Goal: Task Accomplishment & Management: Manage account settings

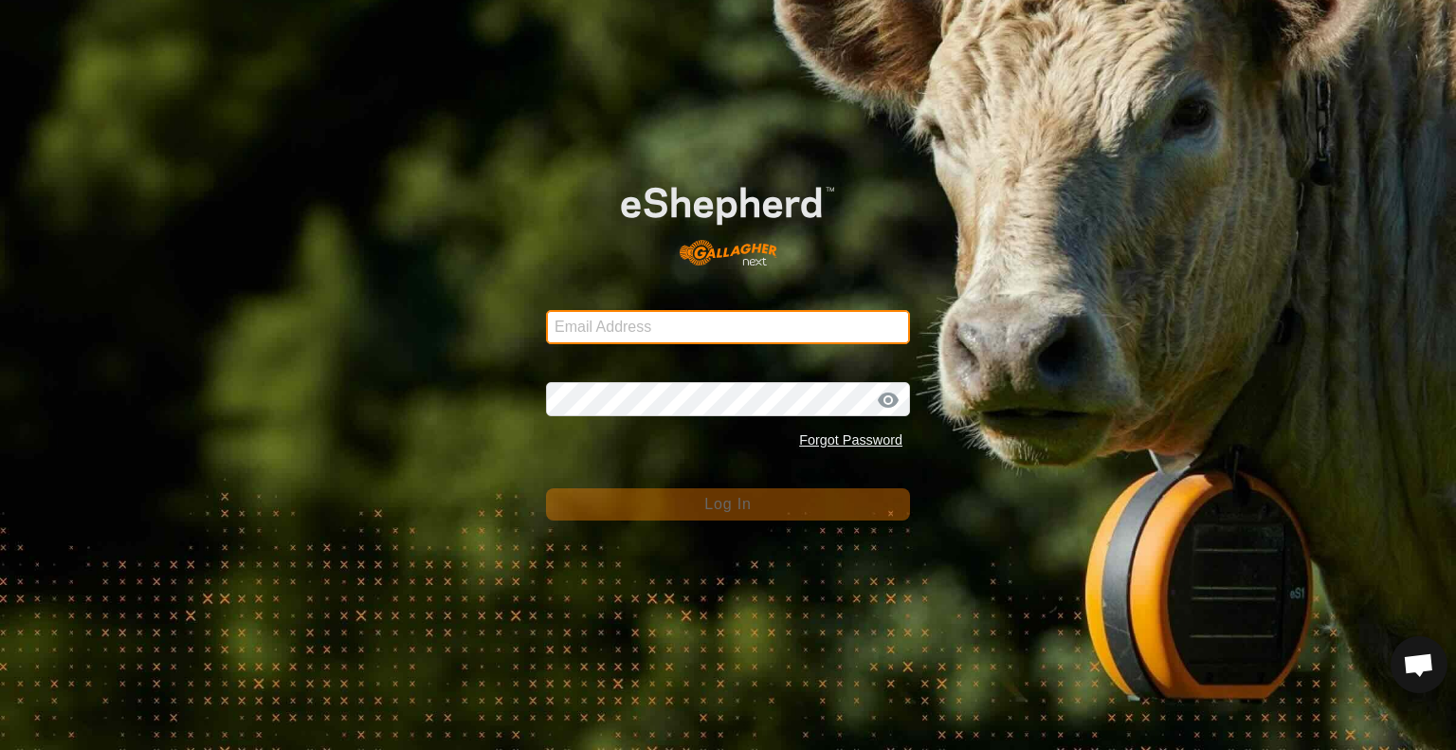
click at [574, 325] on input "Email Address" at bounding box center [728, 327] width 364 height 34
type input "[EMAIL_ADDRESS][DOMAIN_NAME]"
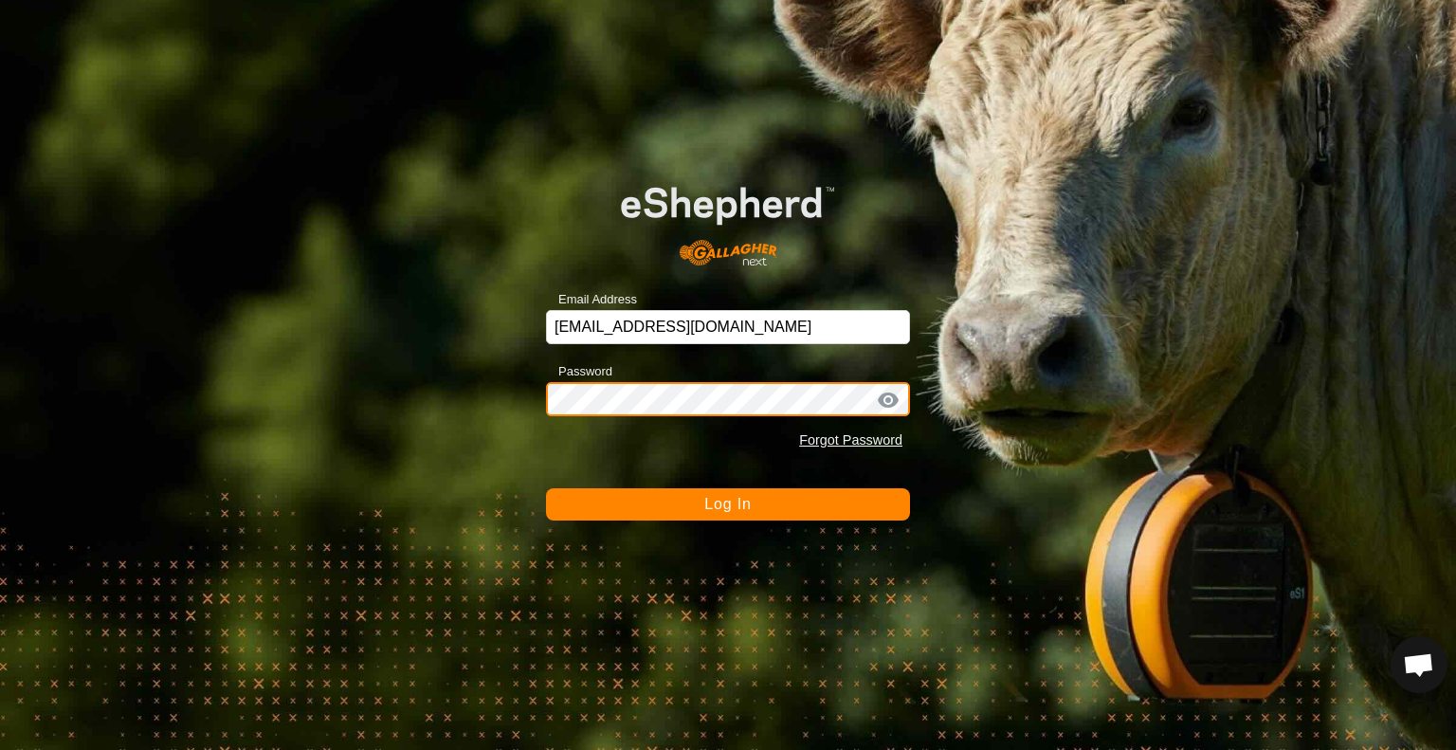
click at [546, 488] on button "Log In" at bounding box center [728, 504] width 364 height 32
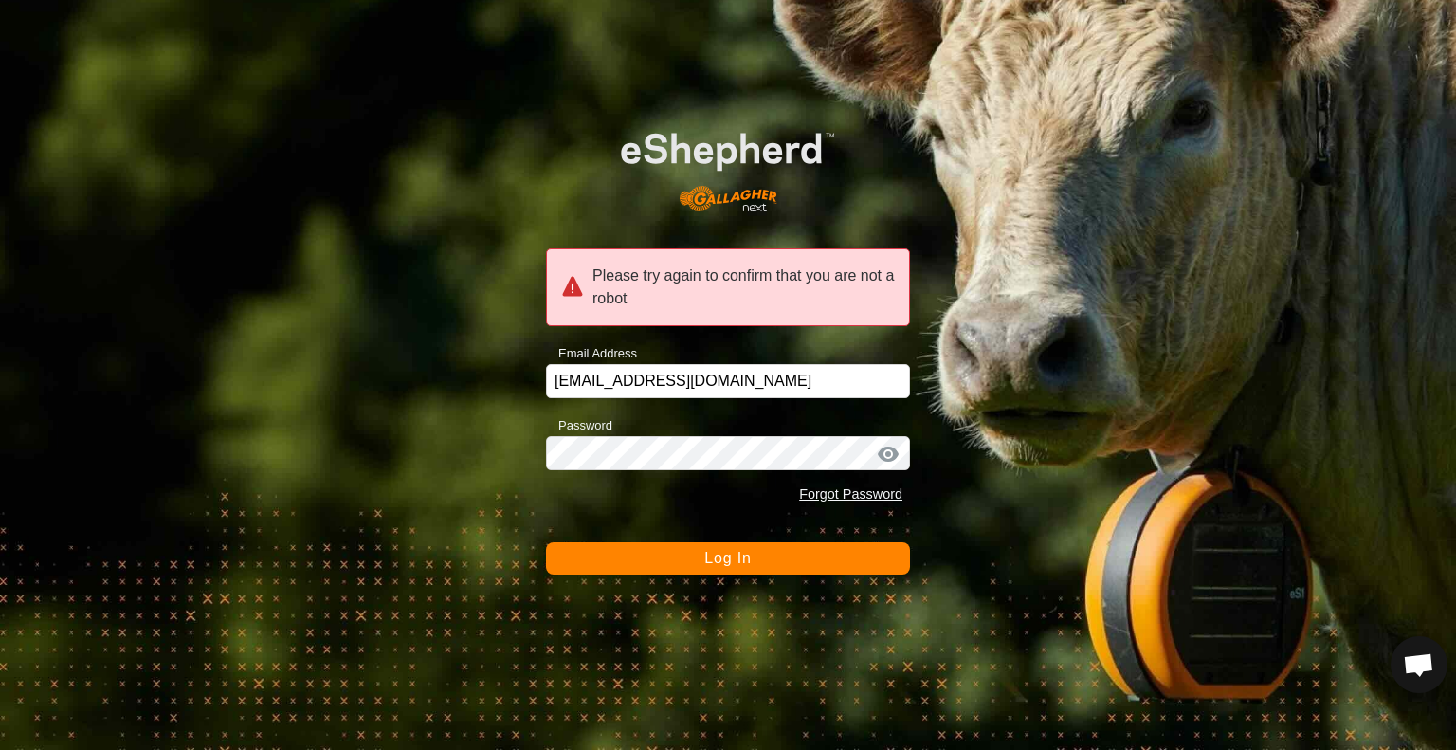
click at [683, 570] on button "Log In" at bounding box center [728, 558] width 364 height 32
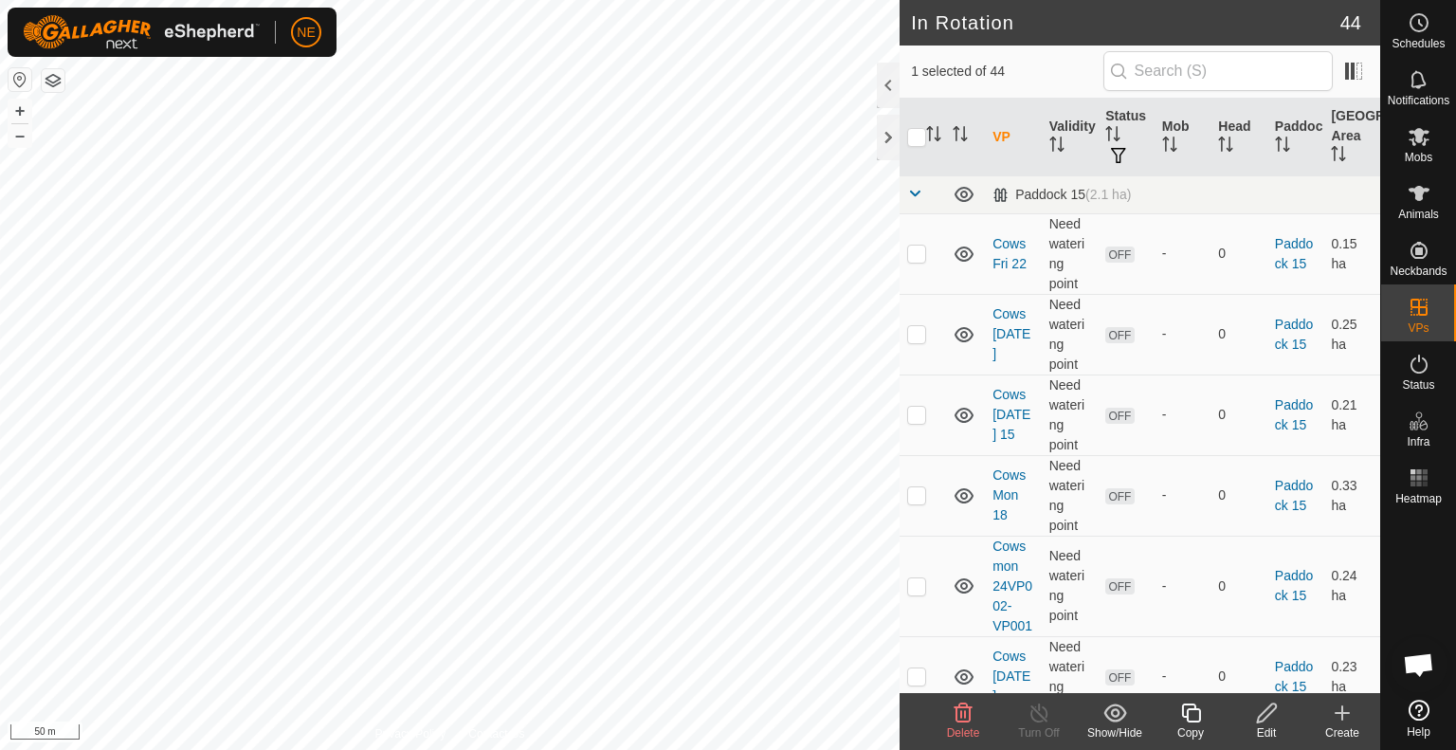
click at [955, 734] on span "Delete" at bounding box center [963, 732] width 33 height 13
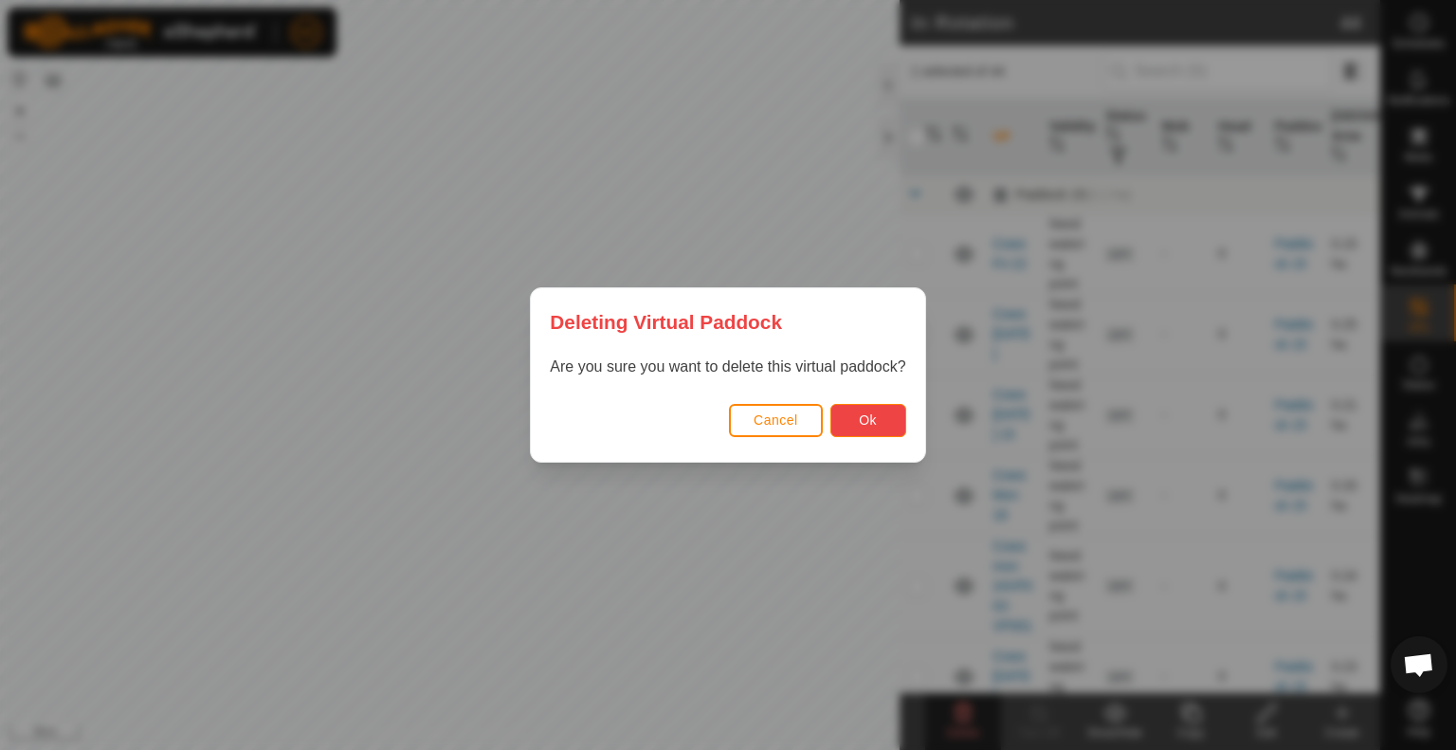
click at [850, 424] on button "Ok" at bounding box center [868, 420] width 76 height 33
checkbox input "false"
